Goal: Transaction & Acquisition: Obtain resource

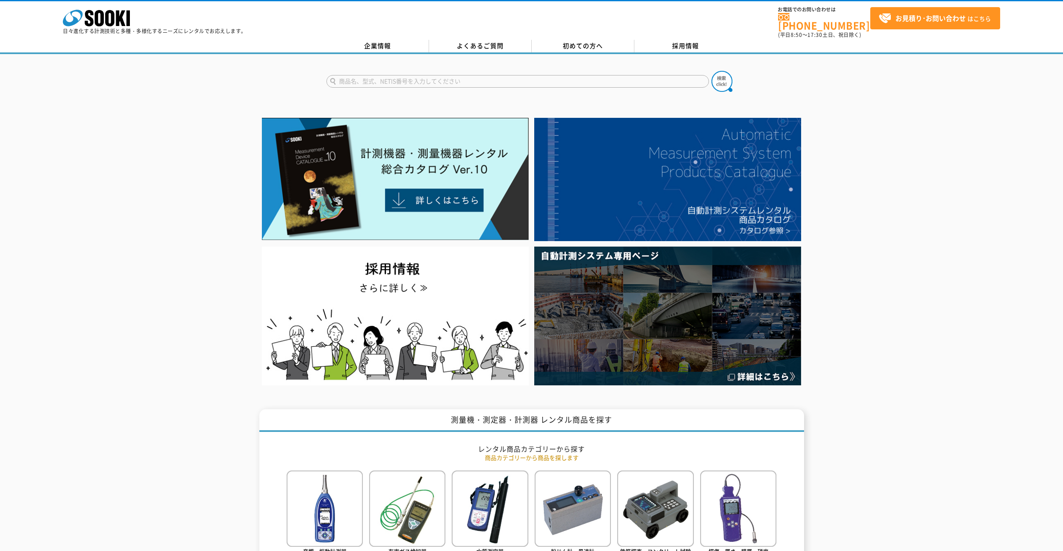
click at [436, 75] on input "text" at bounding box center [517, 81] width 383 height 13
type input "GX-2009"
click at [712, 71] on button at bounding box center [722, 81] width 21 height 21
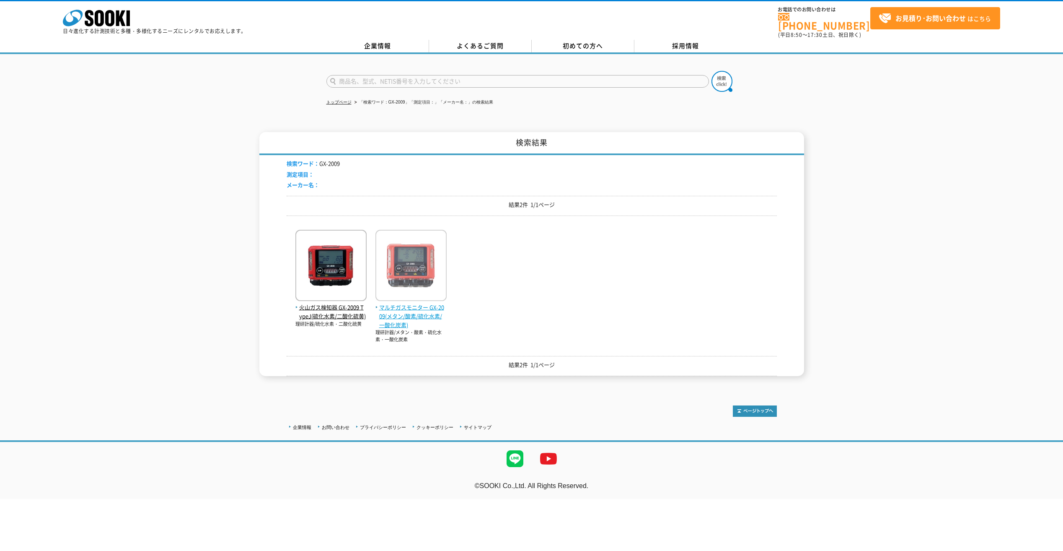
click at [418, 310] on span "マルチガスモニター GX-2009(メタン/酸素/硫化水素/一酸化炭素)" at bounding box center [411, 316] width 71 height 26
click at [404, 312] on span "マルチガスモニター GX-2009(メタン/酸素/硫化水素/一酸化炭素)" at bounding box center [411, 316] width 71 height 26
click at [346, 100] on link "トップページ" at bounding box center [338, 102] width 25 height 5
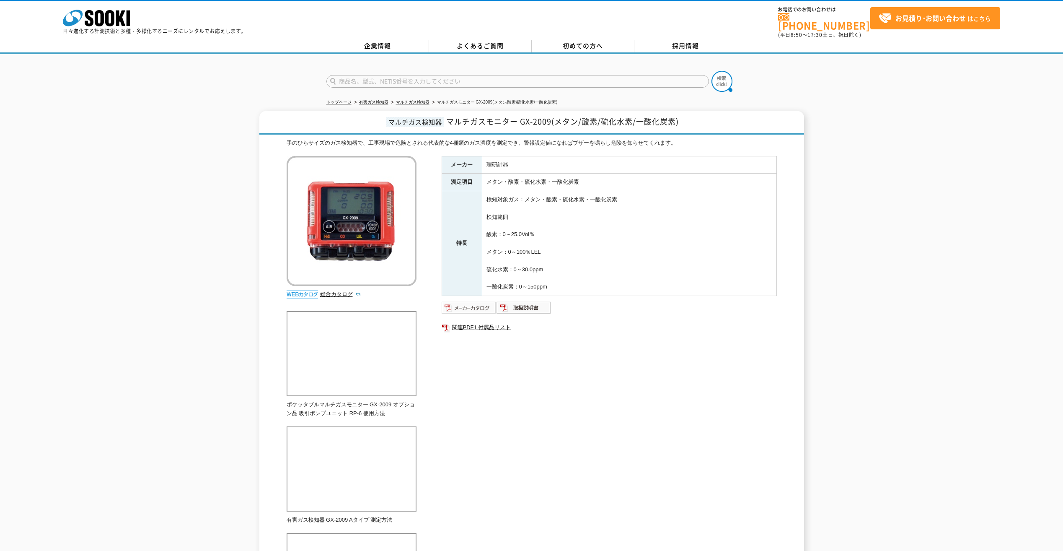
click at [467, 301] on img at bounding box center [469, 307] width 55 height 13
click at [482, 322] on link "関連PDF1 付属品リスト" at bounding box center [609, 327] width 335 height 11
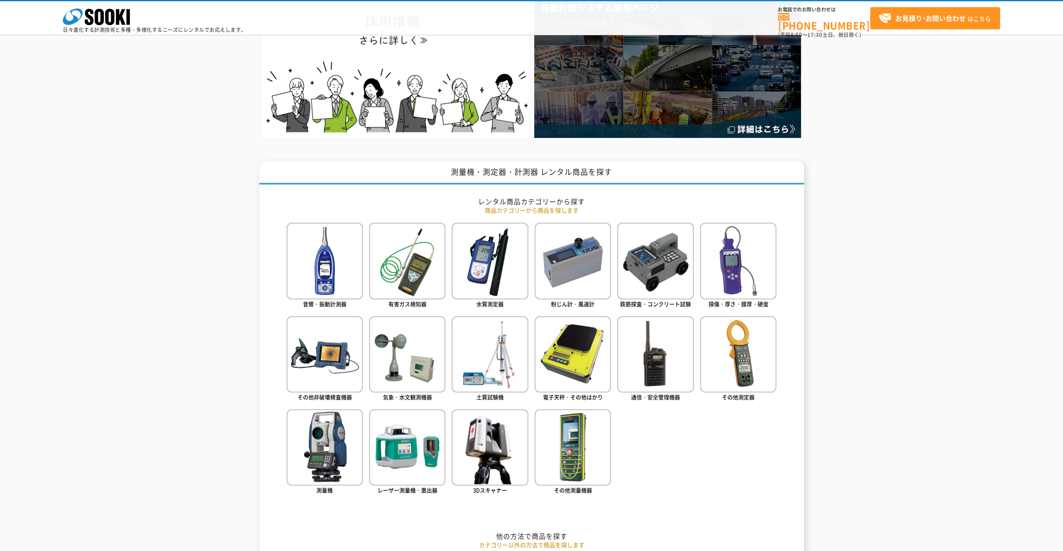
scroll to position [210, 0]
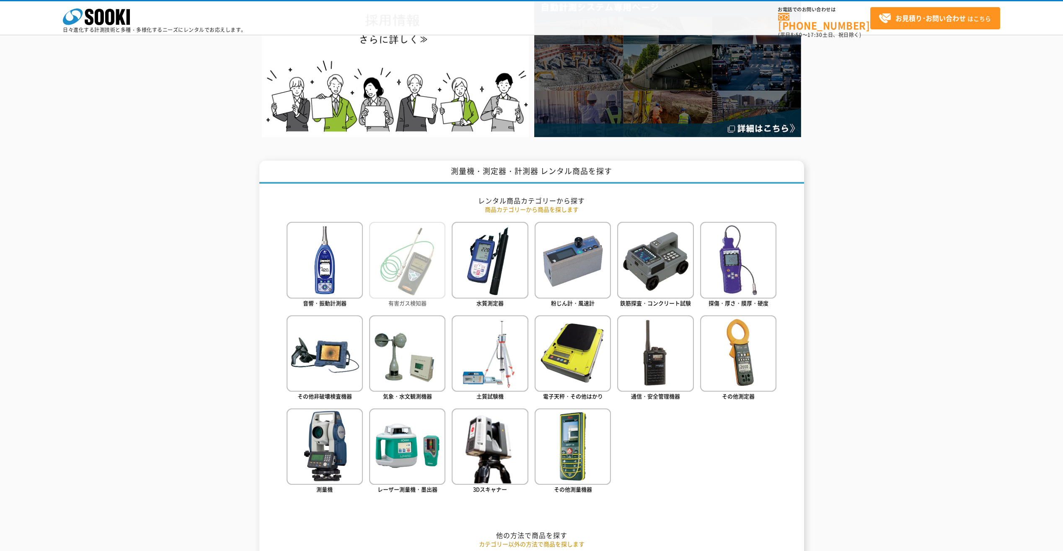
click at [410, 282] on img at bounding box center [407, 260] width 76 height 76
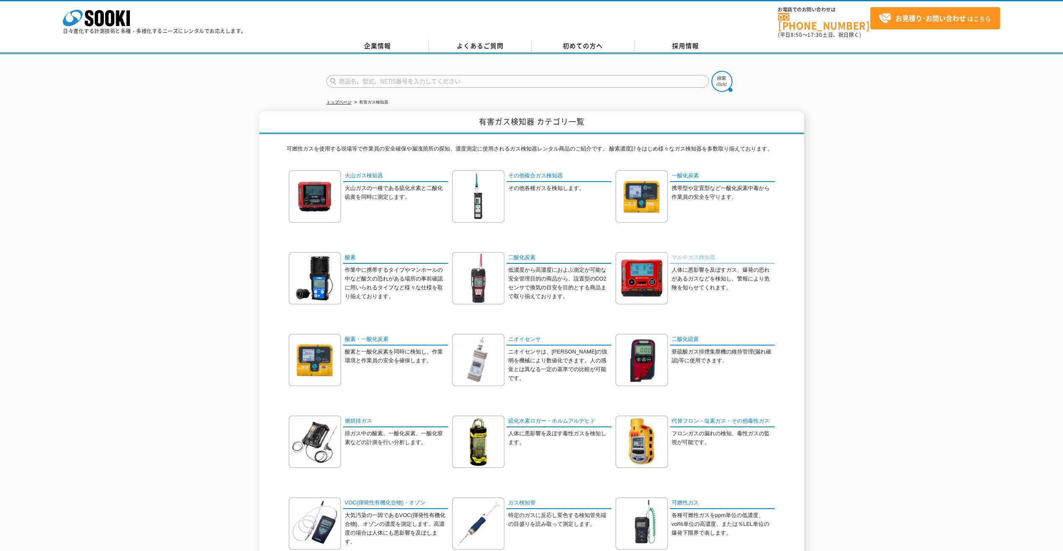
click at [703, 252] on link "マルチガス検知器" at bounding box center [722, 258] width 105 height 12
click at [702, 253] on link "マルチガス検知器" at bounding box center [722, 258] width 105 height 12
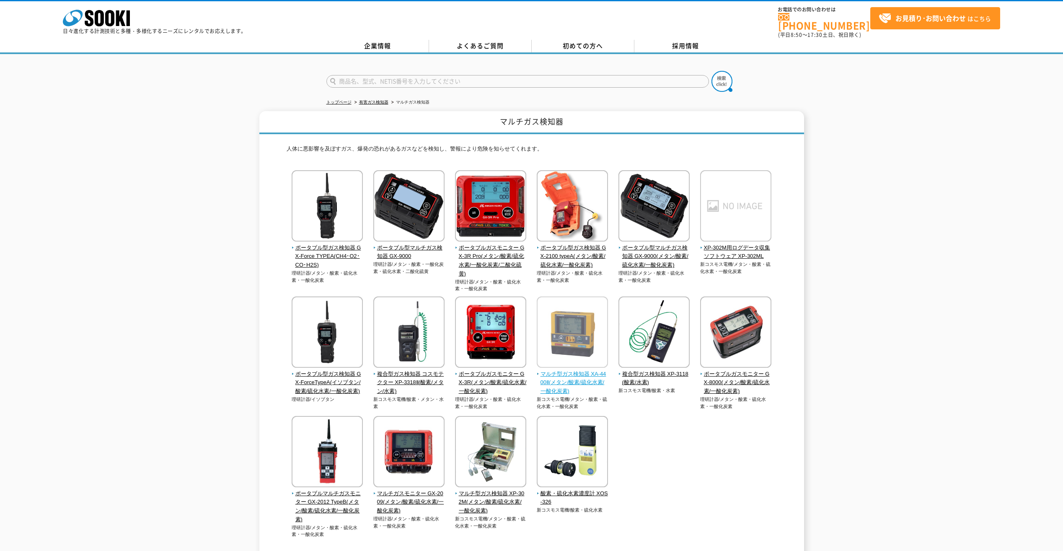
click at [594, 370] on span "マルチ型ガス検知器 XA-4400Ⅱ(メタン/酸素/硫化水素/一酸化炭素)" at bounding box center [573, 383] width 72 height 26
click at [596, 370] on span "マルチ型ガス検知器 XA-4400Ⅱ(メタン/酸素/硫化水素/一酸化炭素)" at bounding box center [573, 383] width 72 height 26
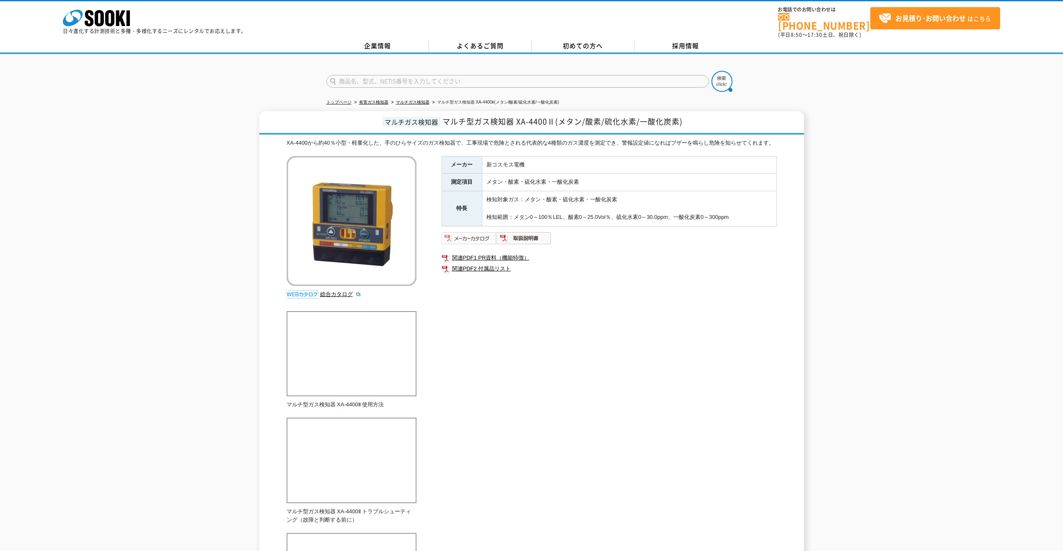
click at [470, 242] on img at bounding box center [469, 237] width 55 height 13
click at [513, 261] on link "関連PDF1 PR資料（機能特徴）" at bounding box center [609, 257] width 335 height 11
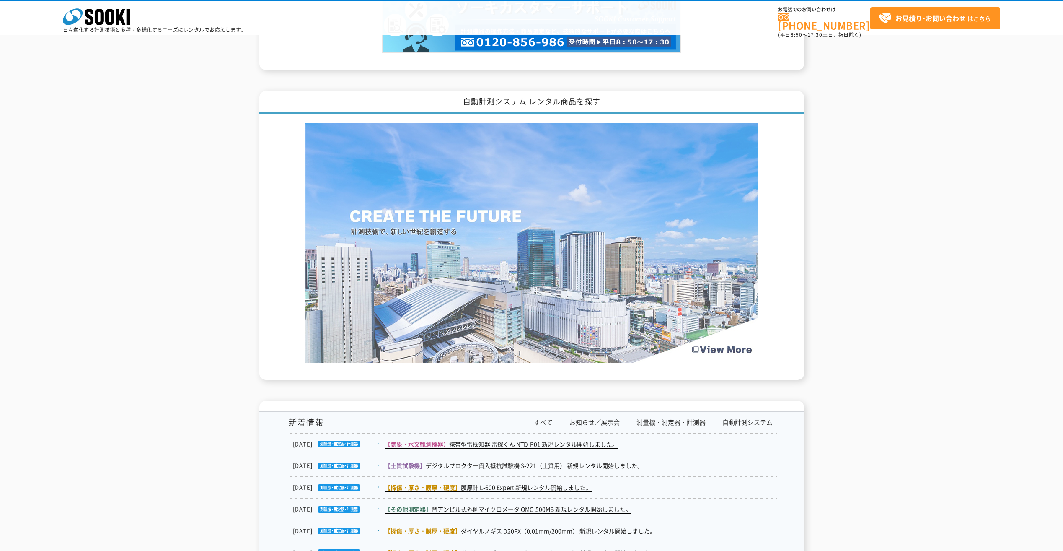
scroll to position [1090, 0]
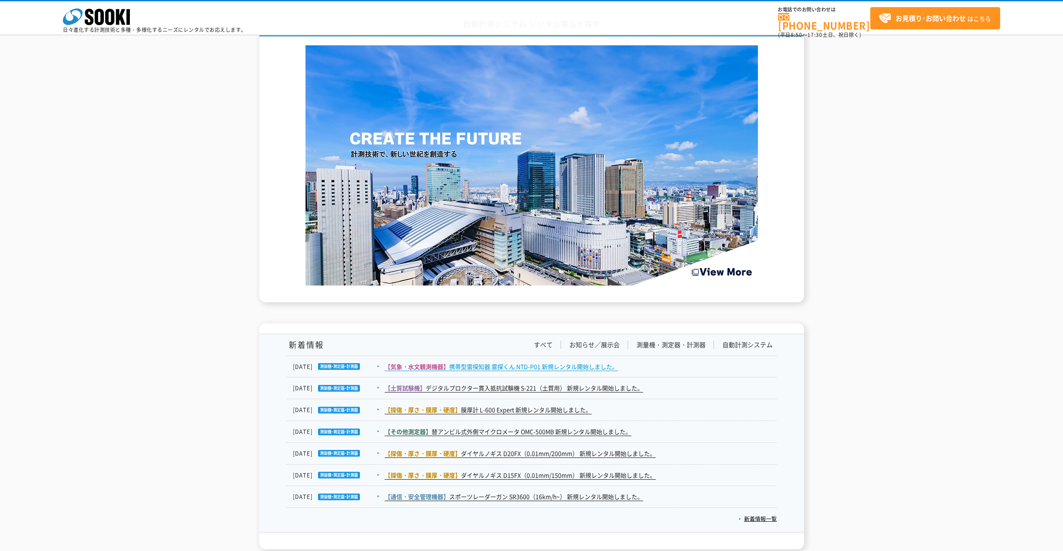
click at [552, 365] on link "【気象・水文観測機器】 携帯型雷探知器 雷探くん NTD-P01 新規レンタル開始しました。" at bounding box center [501, 366] width 233 height 9
click at [508, 369] on link "【気象・水文観測機器】 携帯型雷探知器 雷探くん NTD-P01 新規レンタル開始しました。" at bounding box center [501, 366] width 233 height 9
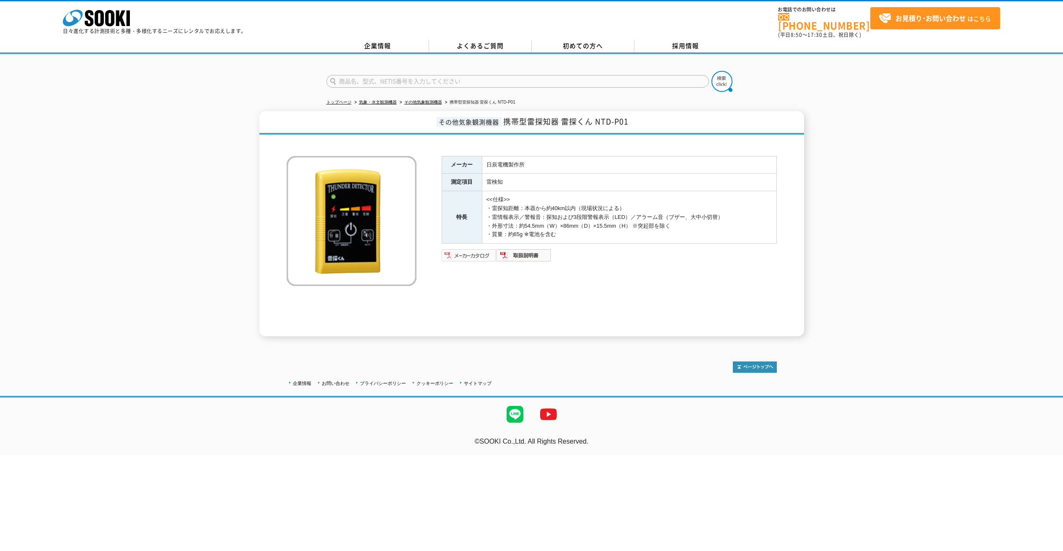
click at [459, 249] on img at bounding box center [469, 255] width 55 height 13
